Goal: Information Seeking & Learning: Learn about a topic

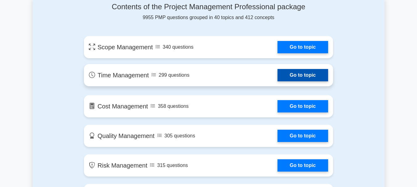
scroll to position [336, 0]
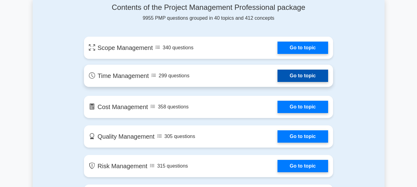
click at [287, 80] on link "Go to topic" at bounding box center [302, 76] width 51 height 12
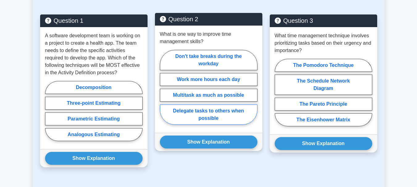
scroll to position [319, 0]
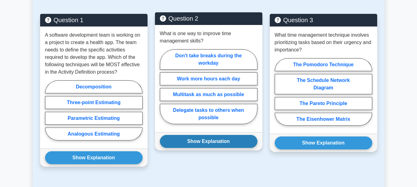
click at [215, 138] on button "Show Explanation" at bounding box center [208, 141] width 97 height 13
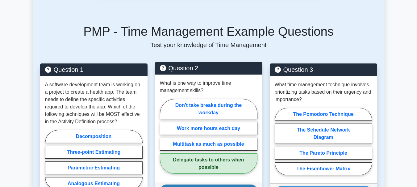
scroll to position [268, 0]
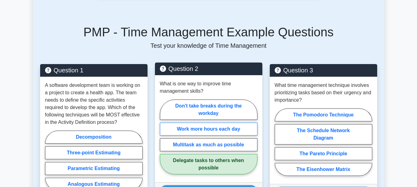
click at [215, 129] on label "Work more hours each day" at bounding box center [208, 129] width 97 height 13
click at [164, 137] on input "Work more hours each day" at bounding box center [162, 139] width 4 height 4
radio input "true"
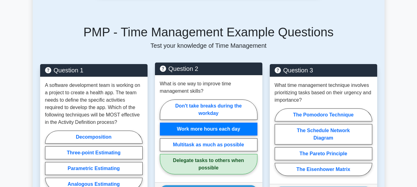
click at [215, 129] on label "Work more hours each day" at bounding box center [208, 129] width 97 height 13
click at [164, 137] on input "Work more hours each day" at bounding box center [162, 139] width 4 height 4
click at [215, 129] on label "Work more hours each day" at bounding box center [208, 129] width 97 height 13
click at [164, 137] on input "Work more hours each day" at bounding box center [162, 139] width 4 height 4
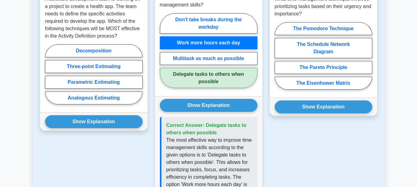
scroll to position [356, 0]
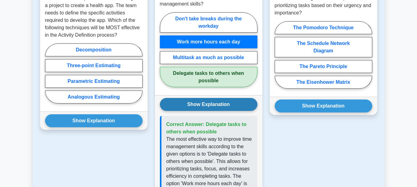
click at [215, 107] on button "Show Explanation" at bounding box center [208, 104] width 97 height 13
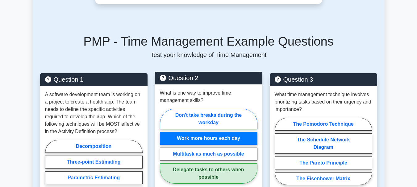
scroll to position [259, 0]
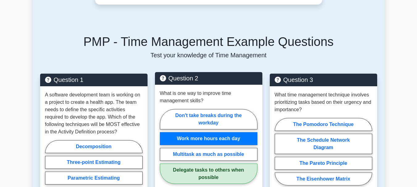
click at [216, 136] on label "Work more hours each day" at bounding box center [208, 138] width 97 height 13
click at [164, 147] on input "Work more hours each day" at bounding box center [162, 149] width 4 height 4
click at [208, 88] on div "What is one way to improve time management skills? Don't take breaks during the…" at bounding box center [208, 138] width 107 height 107
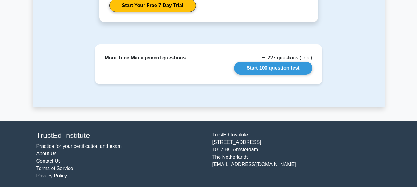
scroll to position [641, 0]
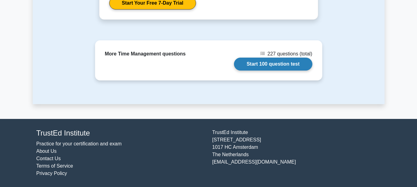
click at [258, 65] on link "Start 100 question test" at bounding box center [273, 64] width 78 height 13
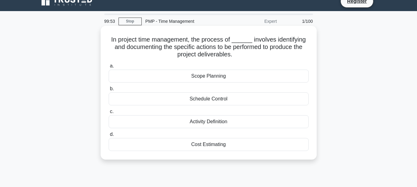
scroll to position [9, 0]
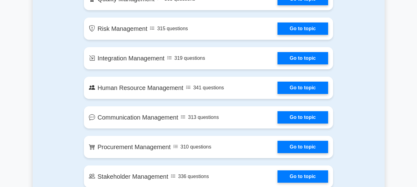
scroll to position [474, 0]
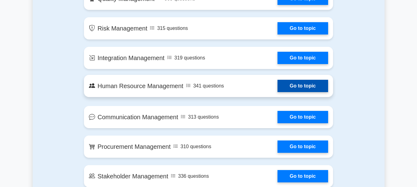
click at [303, 88] on link "Go to topic" at bounding box center [302, 86] width 51 height 12
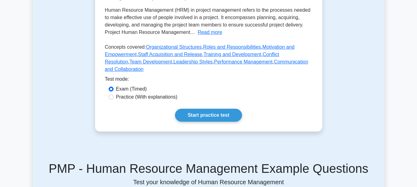
scroll to position [166, 0]
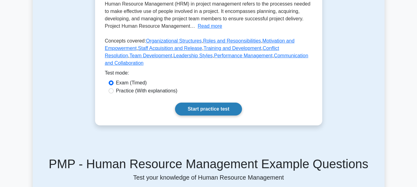
click at [235, 103] on link "Start practice test" at bounding box center [208, 109] width 67 height 13
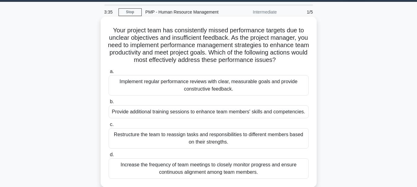
scroll to position [17, 0]
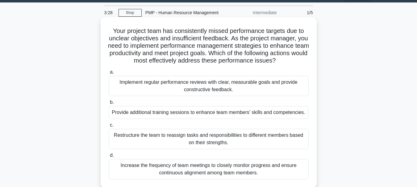
click at [213, 119] on div "Provide additional training sessions to enhance team members' skills and compet…" at bounding box center [209, 112] width 200 height 13
click at [109, 105] on input "b. Provide additional training sessions to enhance team members' skills and com…" at bounding box center [109, 103] width 0 height 4
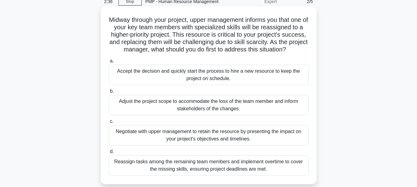
scroll to position [30, 0]
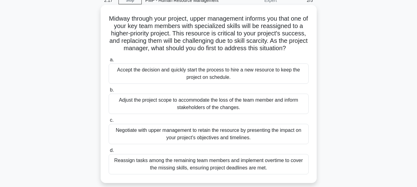
click at [254, 166] on div "Reassign tasks among the remaining team members and implement overtime to cover…" at bounding box center [209, 164] width 200 height 20
click at [109, 153] on input "d. Reassign tasks among the remaining team members and implement overtime to co…" at bounding box center [109, 151] width 0 height 4
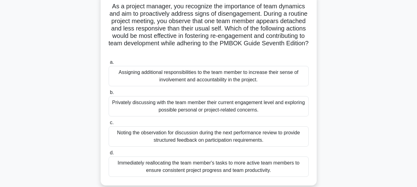
scroll to position [45, 0]
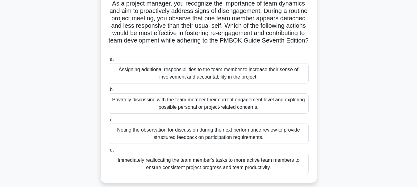
click at [152, 162] on div "Immediately reallocating the team member's tasks to more active team members to…" at bounding box center [209, 164] width 200 height 20
click at [109, 152] on input "d. Immediately reallocating the team member's tasks to more active team members…" at bounding box center [109, 150] width 0 height 4
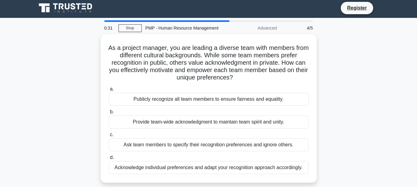
scroll to position [0, 0]
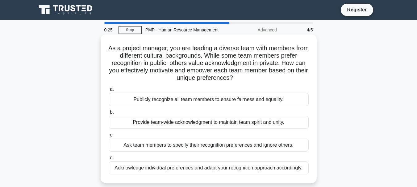
click at [197, 99] on div "Publicly recognize all team members to ensure fairness and equality." at bounding box center [209, 99] width 200 height 13
click at [109, 92] on input "a. Publicly recognize all team members to ensure fairness and equality." at bounding box center [109, 90] width 0 height 4
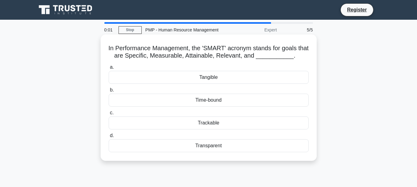
click at [226, 76] on div "Tangible" at bounding box center [209, 77] width 200 height 13
click at [109, 69] on input "a. Tangible" at bounding box center [109, 67] width 0 height 4
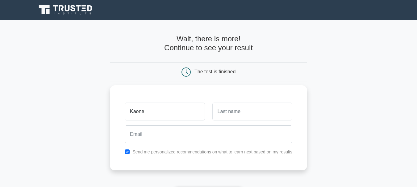
type input "Kaone"
click at [236, 118] on input "text" at bounding box center [252, 112] width 80 height 18
type input "Tolosi"
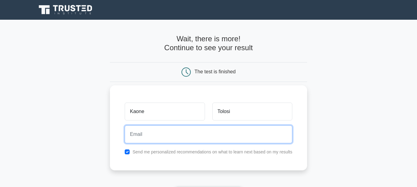
click at [207, 130] on input "email" at bounding box center [209, 135] width 168 height 18
type input "[EMAIL_ADDRESS][DOMAIN_NAME]"
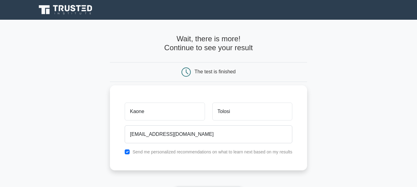
click at [204, 154] on label "Send me personalized recommendations on what to learn next based on my results" at bounding box center [212, 152] width 160 height 5
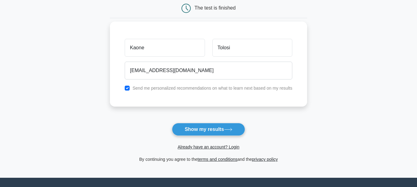
scroll to position [68, 0]
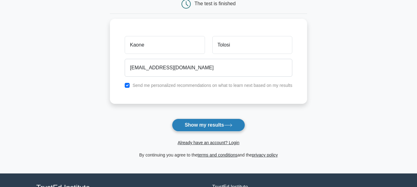
click at [215, 130] on button "Show my results" at bounding box center [208, 125] width 73 height 13
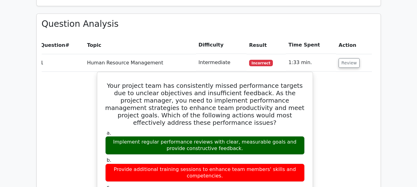
scroll to position [451, 0]
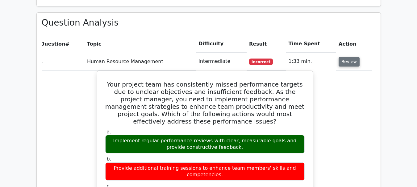
click at [349, 57] on button "Review" at bounding box center [348, 62] width 21 height 10
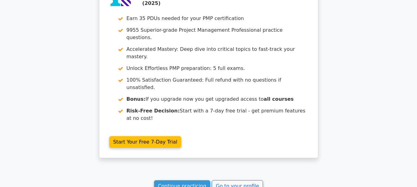
scroll to position [650, 0]
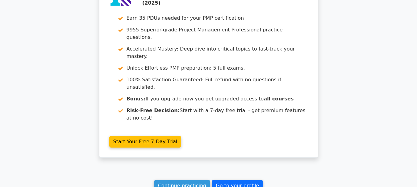
click at [222, 180] on link "Go to your profile" at bounding box center [237, 186] width 51 height 12
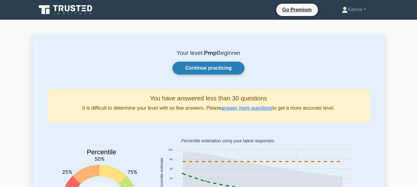
click at [221, 66] on link "Continue practicing" at bounding box center [208, 68] width 72 height 13
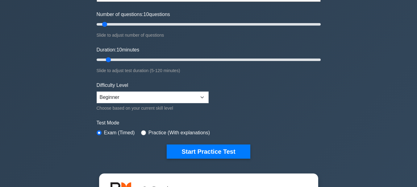
scroll to position [74, 0]
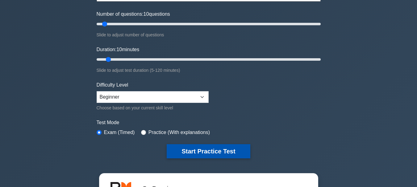
click at [210, 144] on button "Start Practice Test" at bounding box center [208, 151] width 83 height 14
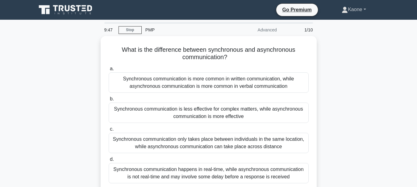
click at [367, 9] on link "Kaone" at bounding box center [354, 9] width 54 height 12
click at [346, 23] on link "Profile" at bounding box center [351, 24] width 49 height 10
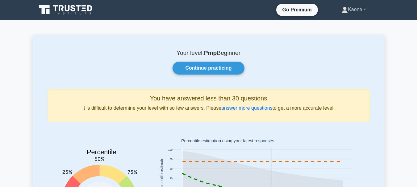
click at [349, 7] on link "Kaone" at bounding box center [354, 9] width 54 height 12
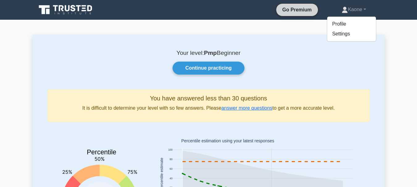
click at [285, 12] on link "Go Premium" at bounding box center [297, 10] width 37 height 8
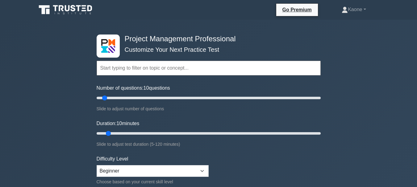
select select "beginner"
click at [349, 9] on link "Kaone" at bounding box center [354, 9] width 54 height 12
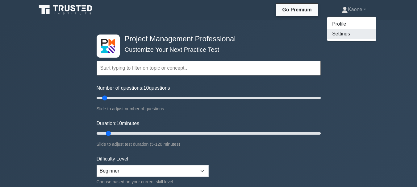
click at [346, 34] on link "Settings" at bounding box center [351, 34] width 49 height 10
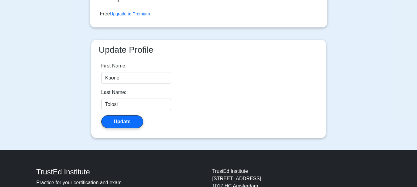
scroll to position [114, 0]
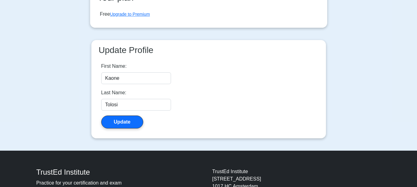
click at [137, 99] on div "Last Name: Tolosi" at bounding box center [136, 100] width 70 height 22
click at [130, 114] on form "First Name: Kaone Last Name: Tolosi Update" at bounding box center [136, 96] width 70 height 66
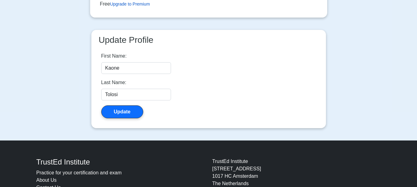
scroll to position [123, 0]
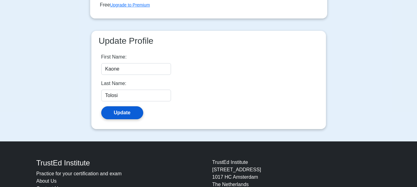
click at [134, 117] on button "Update" at bounding box center [122, 112] width 42 height 13
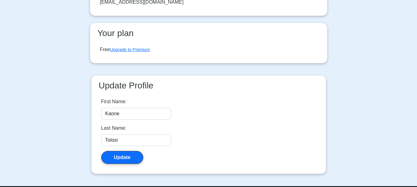
scroll to position [131, 0]
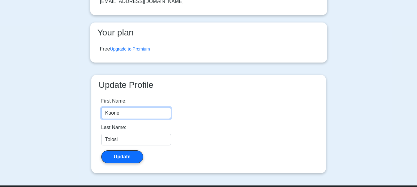
click at [139, 111] on input "Kaone" at bounding box center [136, 113] width 70 height 12
type input "K"
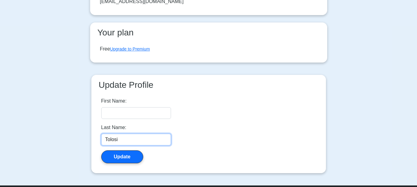
click at [135, 141] on input "Tolosi" at bounding box center [136, 140] width 70 height 12
type input "T"
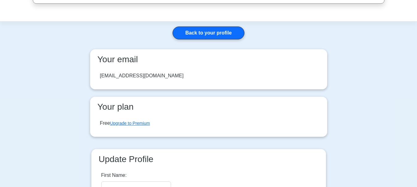
scroll to position [56, 0]
click at [142, 123] on link "Upgrade to Premium" at bounding box center [130, 123] width 40 height 5
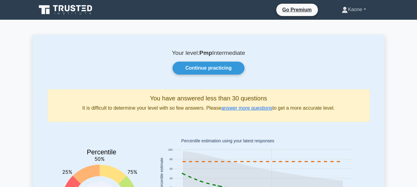
click at [369, 7] on link "Kaone" at bounding box center [354, 9] width 54 height 12
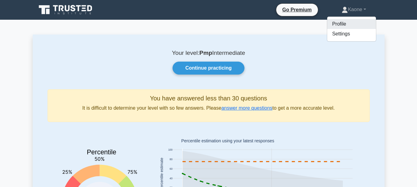
click at [359, 23] on link "Profile" at bounding box center [351, 24] width 49 height 10
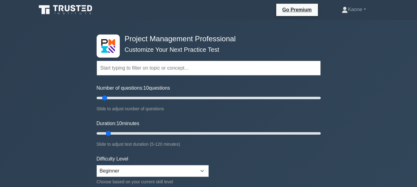
select select "beginner"
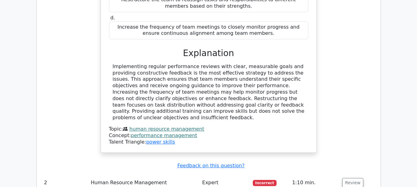
scroll to position [650, 0]
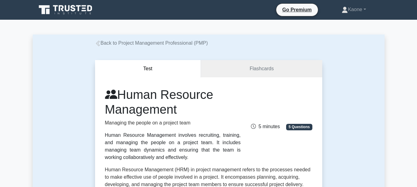
click at [146, 71] on button "Test" at bounding box center [148, 69] width 106 height 18
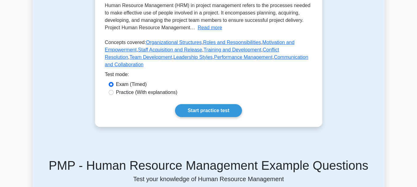
scroll to position [167, 0]
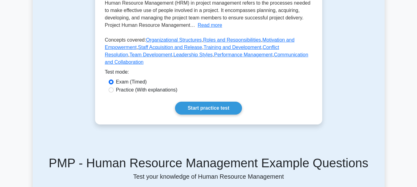
click at [152, 86] on label "Practice (With explanations)" at bounding box center [146, 89] width 61 height 7
click at [114, 88] on input "Practice (With explanations)" at bounding box center [111, 90] width 5 height 5
radio input "true"
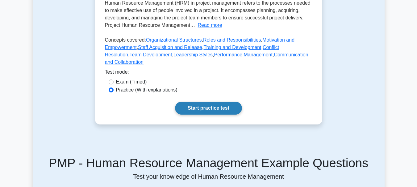
click at [182, 102] on link "Start practice test" at bounding box center [208, 108] width 67 height 13
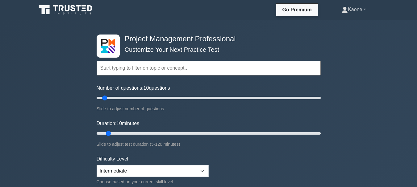
click at [357, 10] on link "Kaone" at bounding box center [354, 9] width 54 height 12
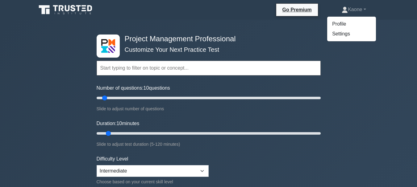
click at [240, 68] on input "text" at bounding box center [209, 68] width 224 height 15
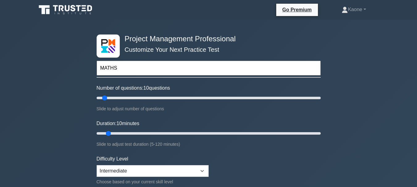
type input "MATHS"
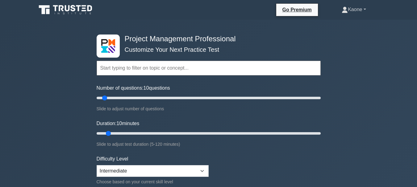
click at [354, 11] on link "Kaone" at bounding box center [354, 9] width 54 height 12
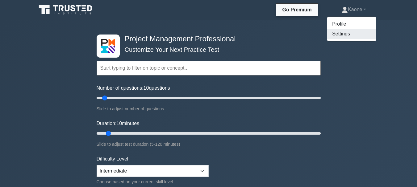
click at [349, 35] on link "Settings" at bounding box center [351, 34] width 49 height 10
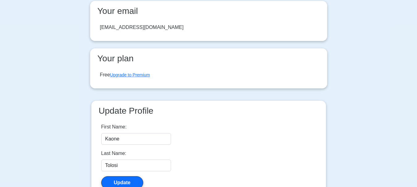
scroll to position [56, 0]
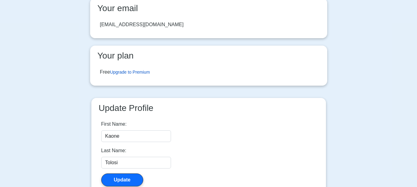
click at [138, 72] on link "Upgrade to Premium" at bounding box center [130, 72] width 40 height 5
